Goal: Share content: Share content

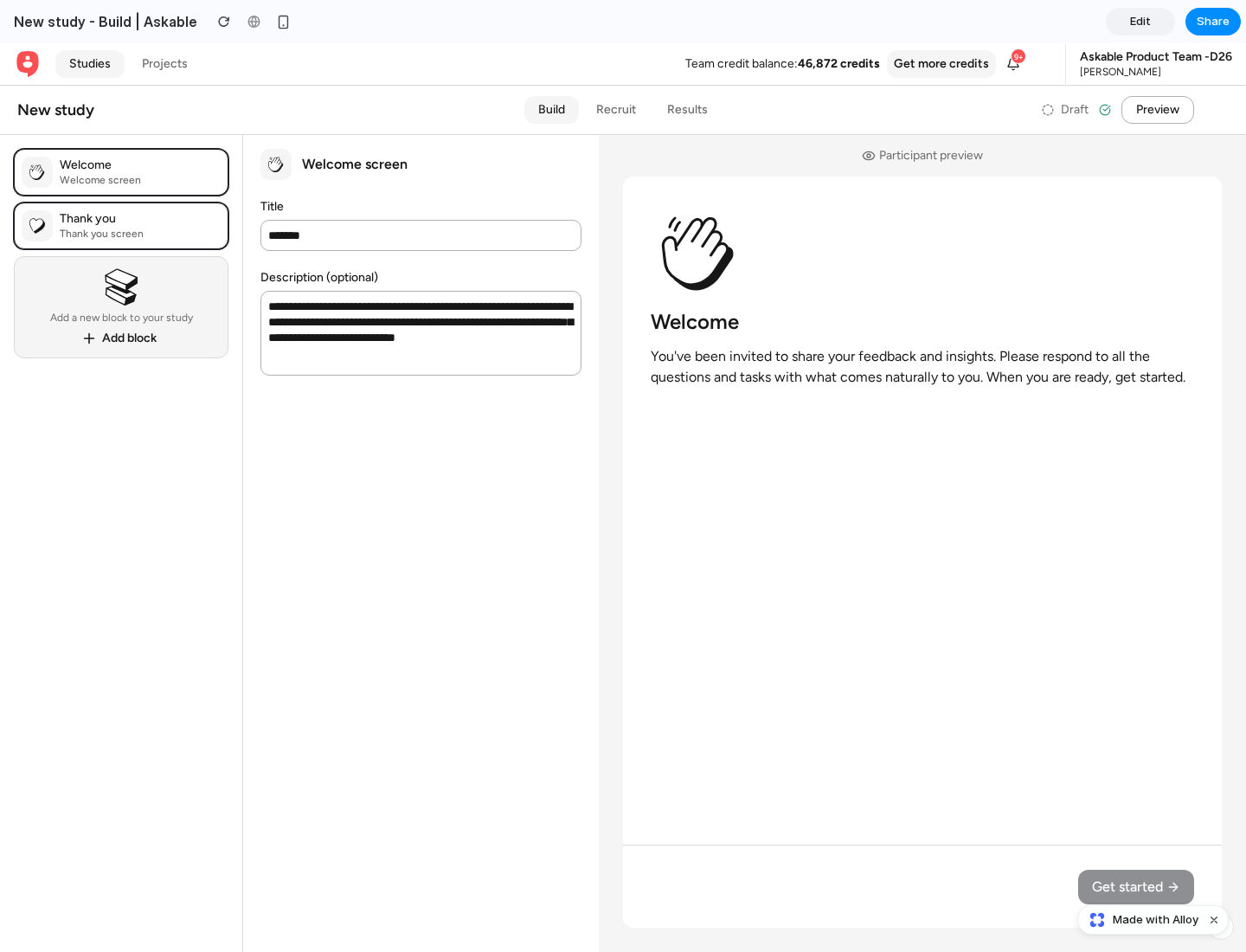
click at [1214, 22] on span "Share" at bounding box center [1214, 21] width 33 height 17
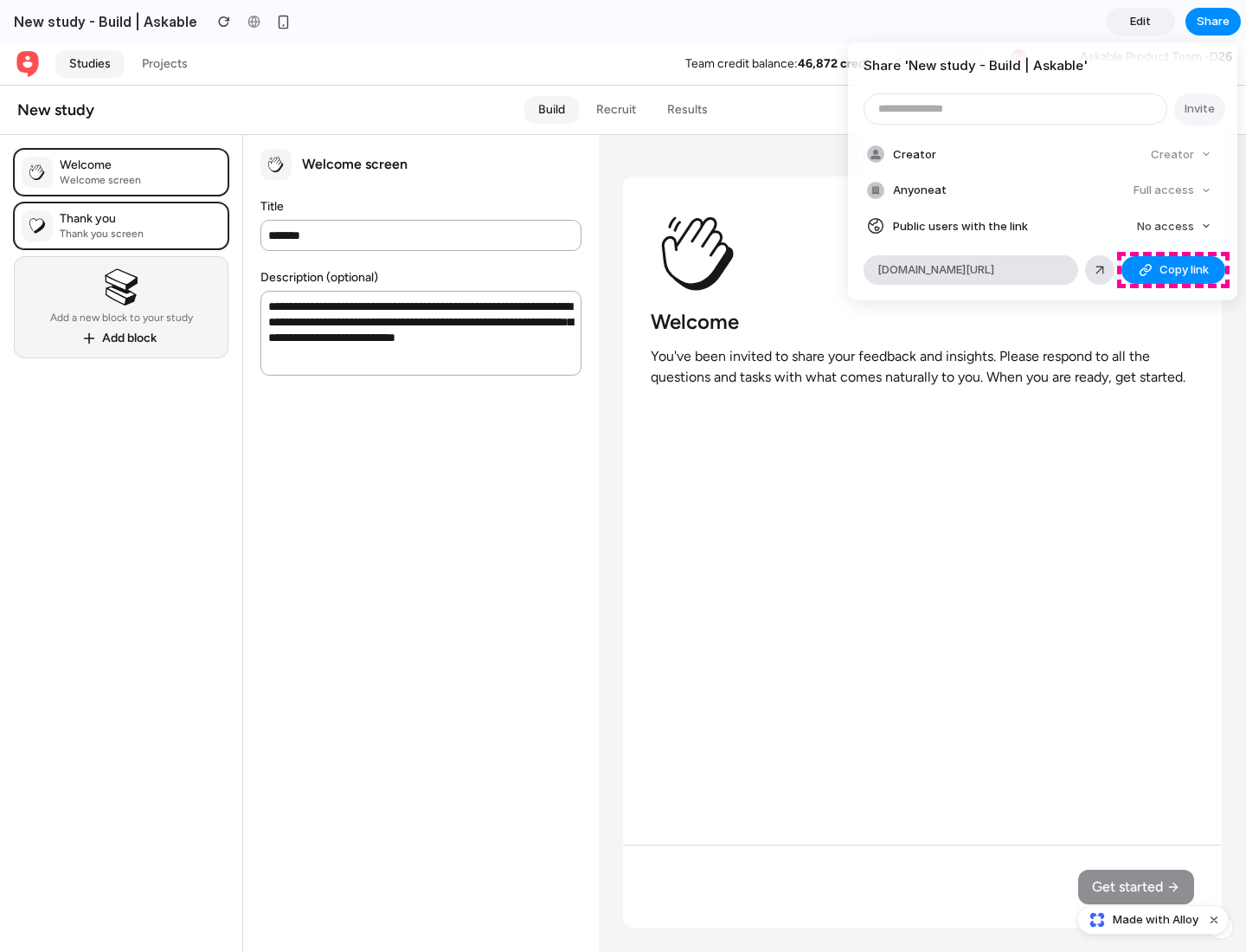
click at [1173, 270] on span "Copy link" at bounding box center [1184, 269] width 50 height 17
click at [1156, 920] on div "Share ' New study - Build | Askable ' Invite Creator Creator Anyone at Full acc…" at bounding box center [623, 476] width 1246 height 952
